Goal: Transaction & Acquisition: Purchase product/service

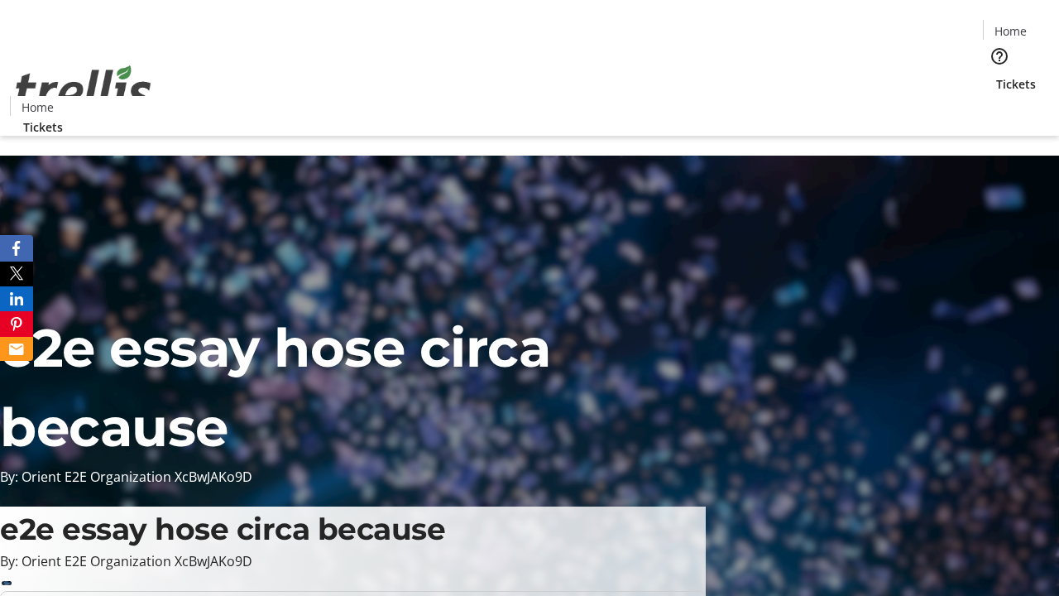
click at [996, 75] on span "Tickets" at bounding box center [1016, 83] width 40 height 17
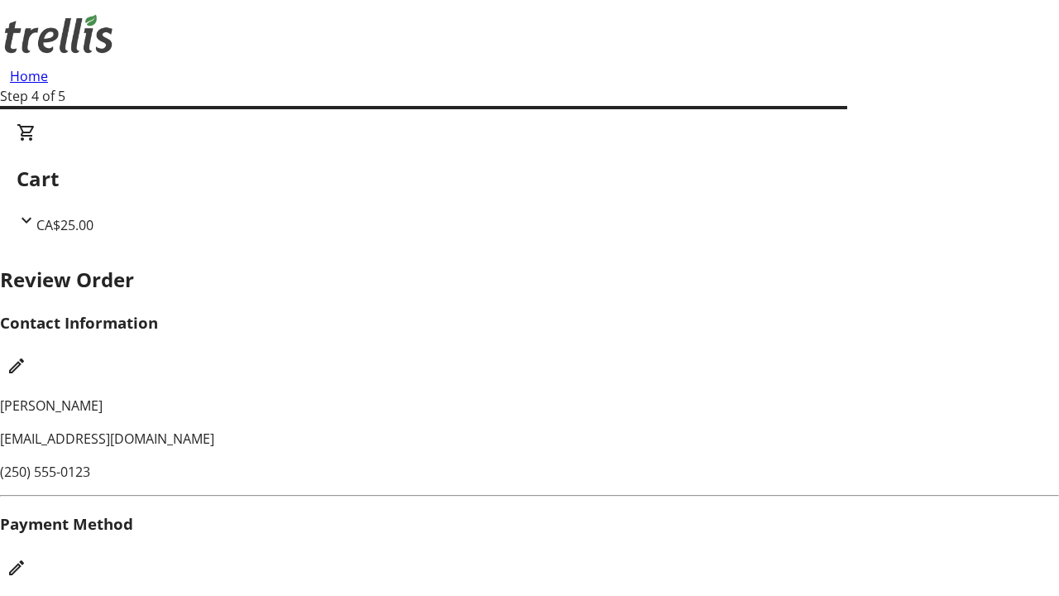
click at [26, 558] on mat-icon "Edit Payment Method" at bounding box center [17, 568] width 20 height 20
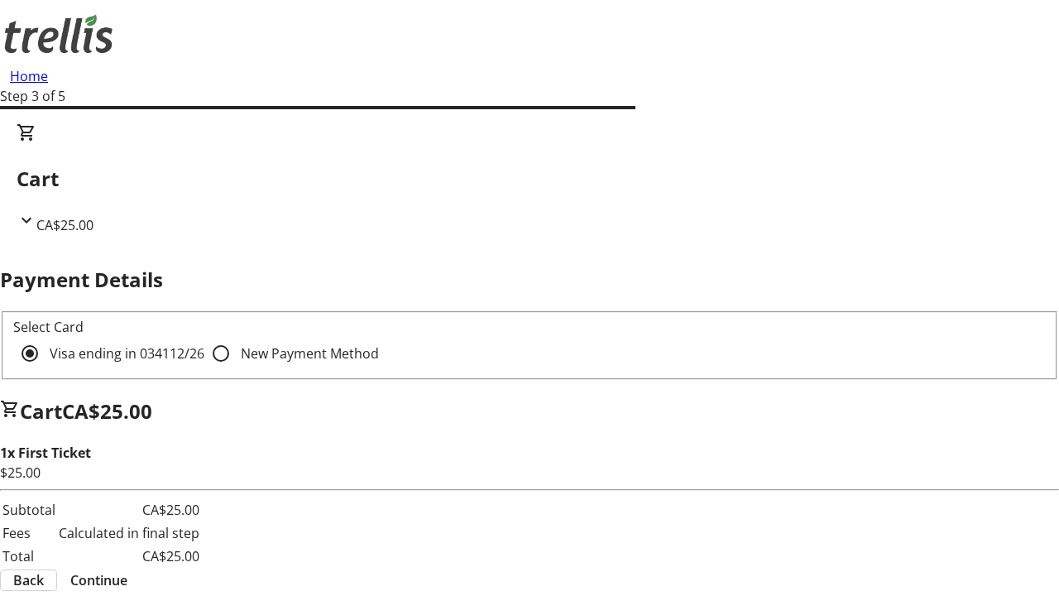
click at [204, 337] on input "New Payment Method" at bounding box center [220, 353] width 33 height 33
radio input "true"
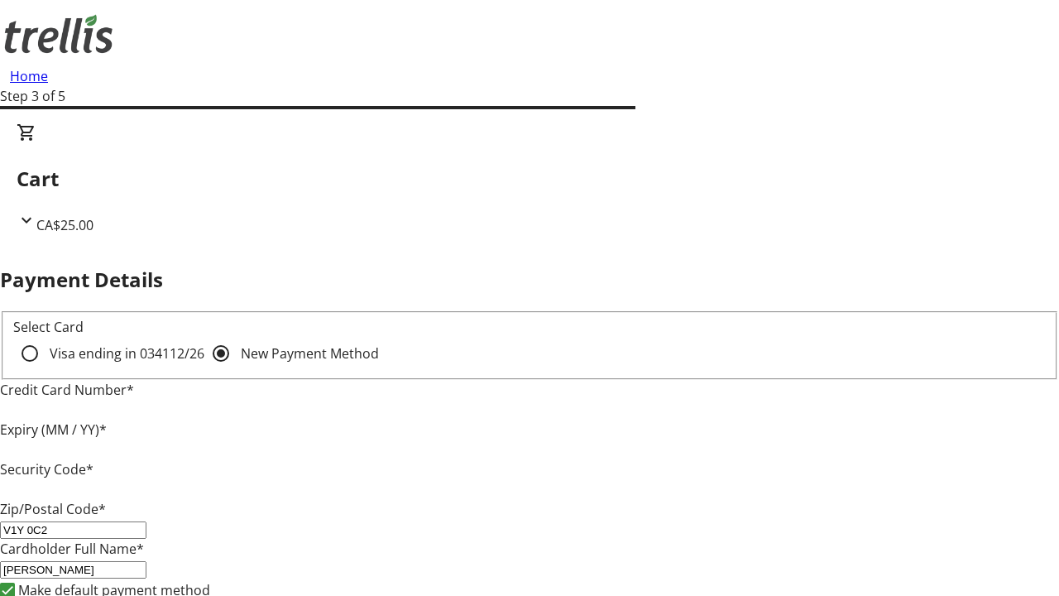
type input "V1Y 0C2"
